Goal: Navigation & Orientation: Go to known website

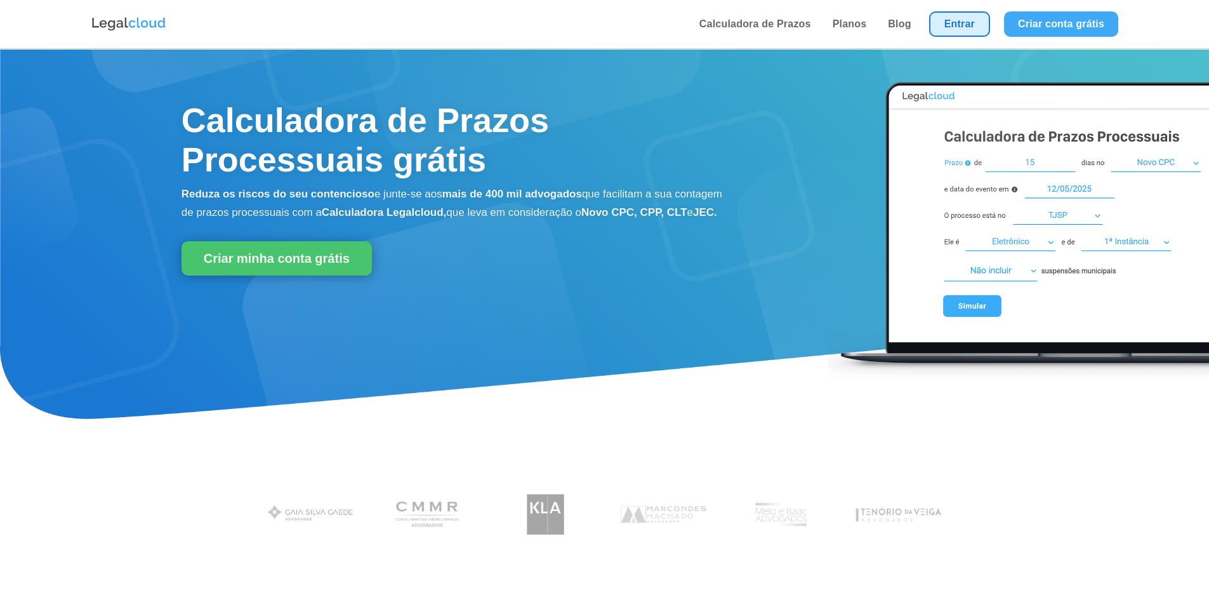
click at [970, 25] on link "Entrar" at bounding box center [959, 23] width 61 height 25
click at [973, 24] on link "Entrar" at bounding box center [959, 23] width 61 height 25
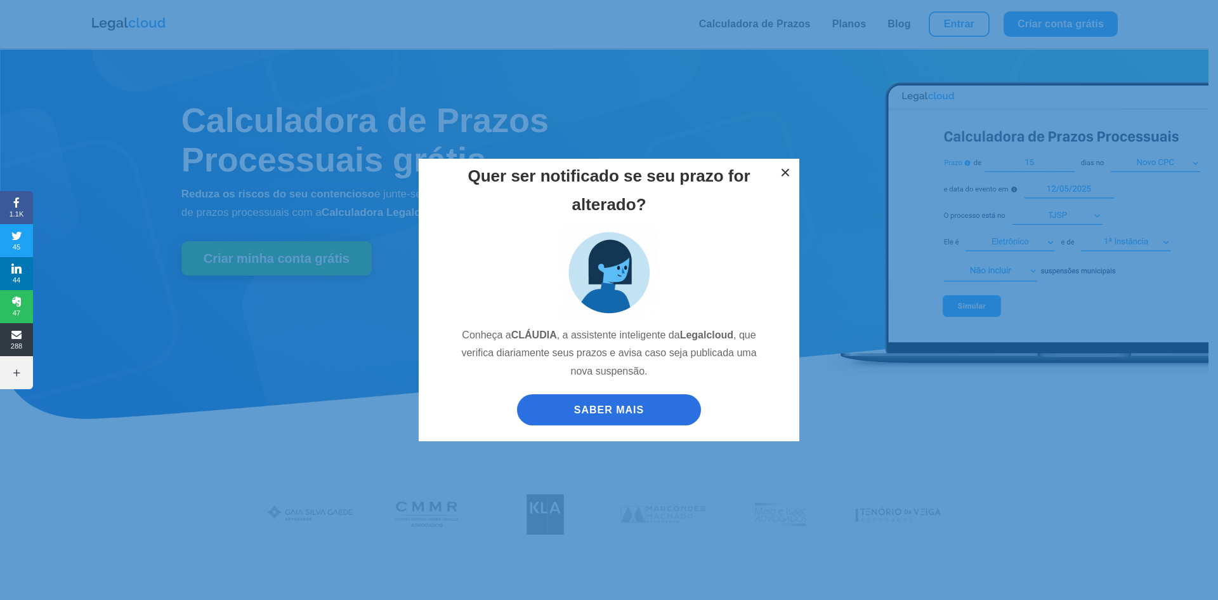
click at [790, 172] on button "×" at bounding box center [786, 173] width 28 height 28
